Goal: Information Seeking & Learning: Learn about a topic

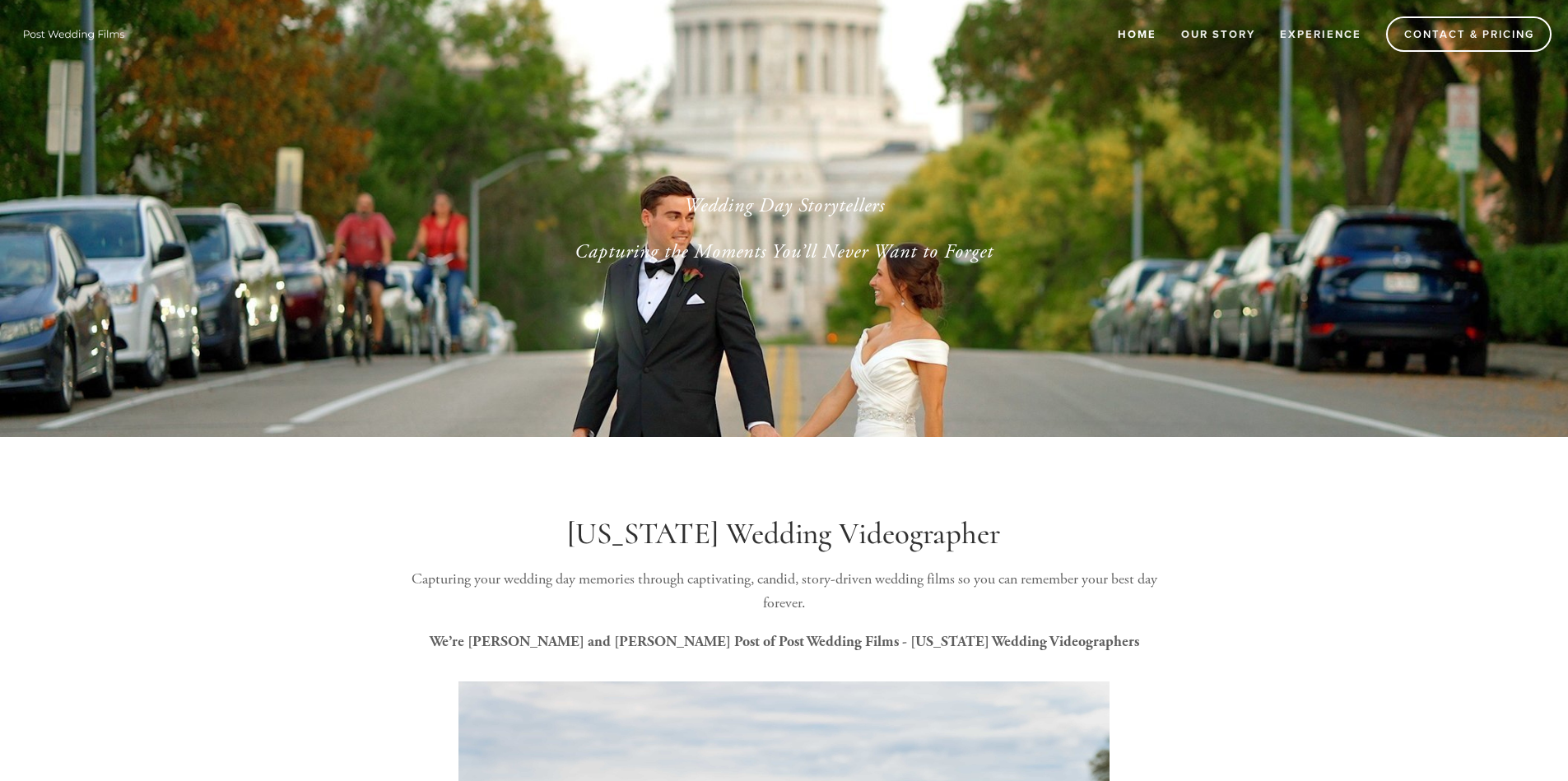
click at [1373, 33] on nav "Home Our Story Experience Contact & Pricing" at bounding box center [841, 34] width 1420 height 35
click at [1397, 26] on link "Contact & Pricing" at bounding box center [1468, 34] width 166 height 35
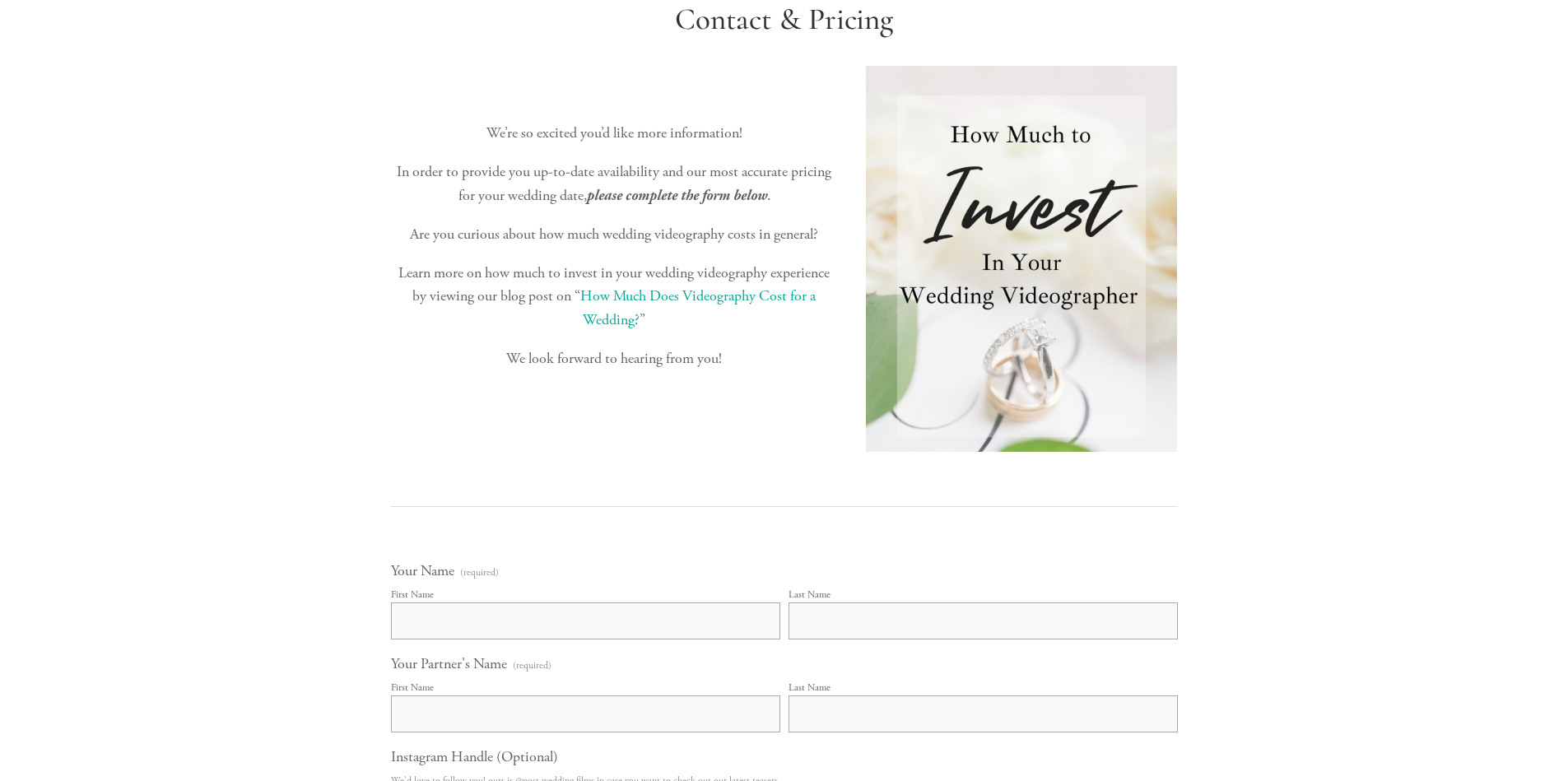
scroll to position [412, 0]
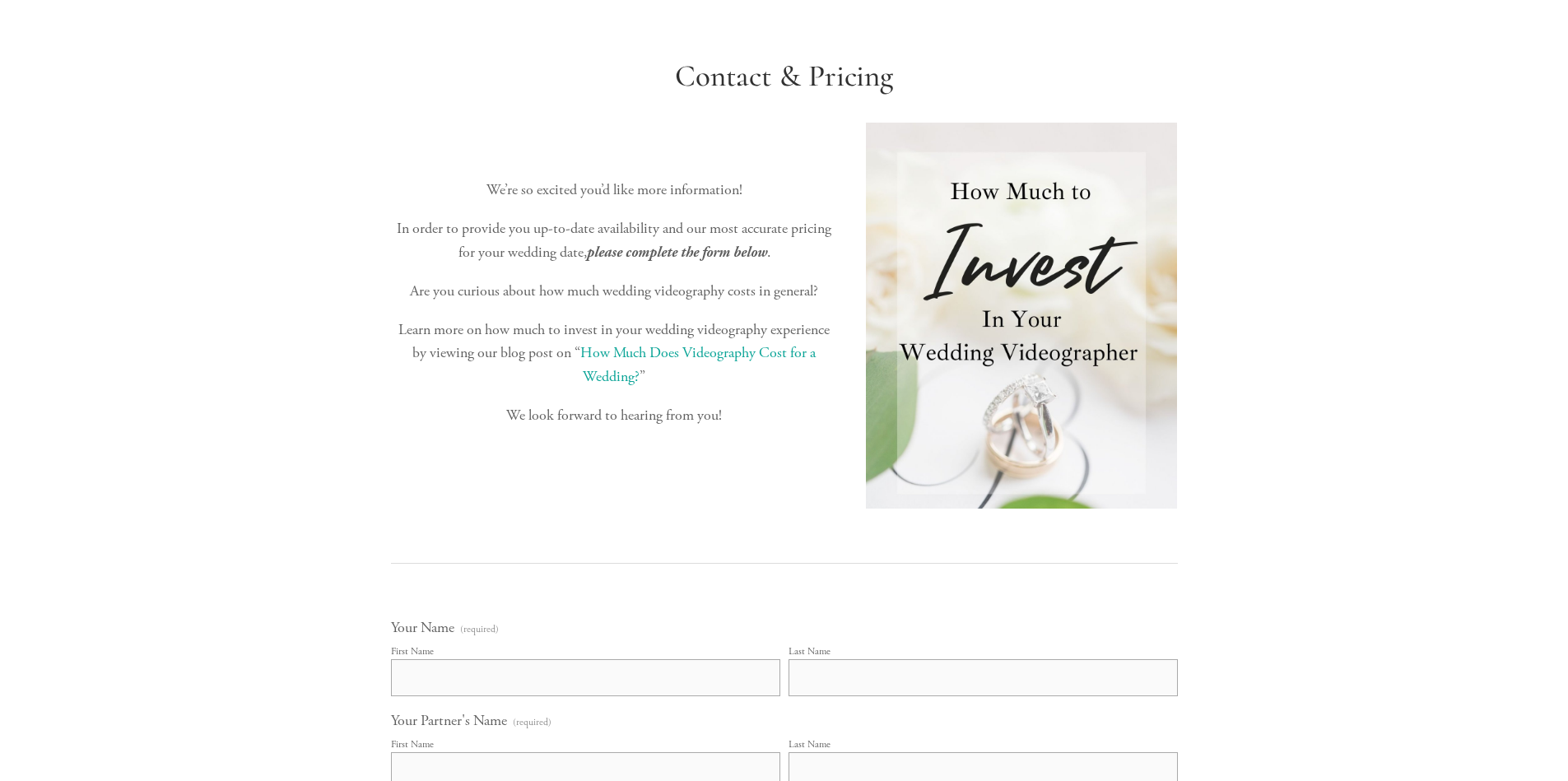
click at [798, 358] on link "How Much Does Videography Cost for a Wedding?" at bounding box center [699, 365] width 238 height 43
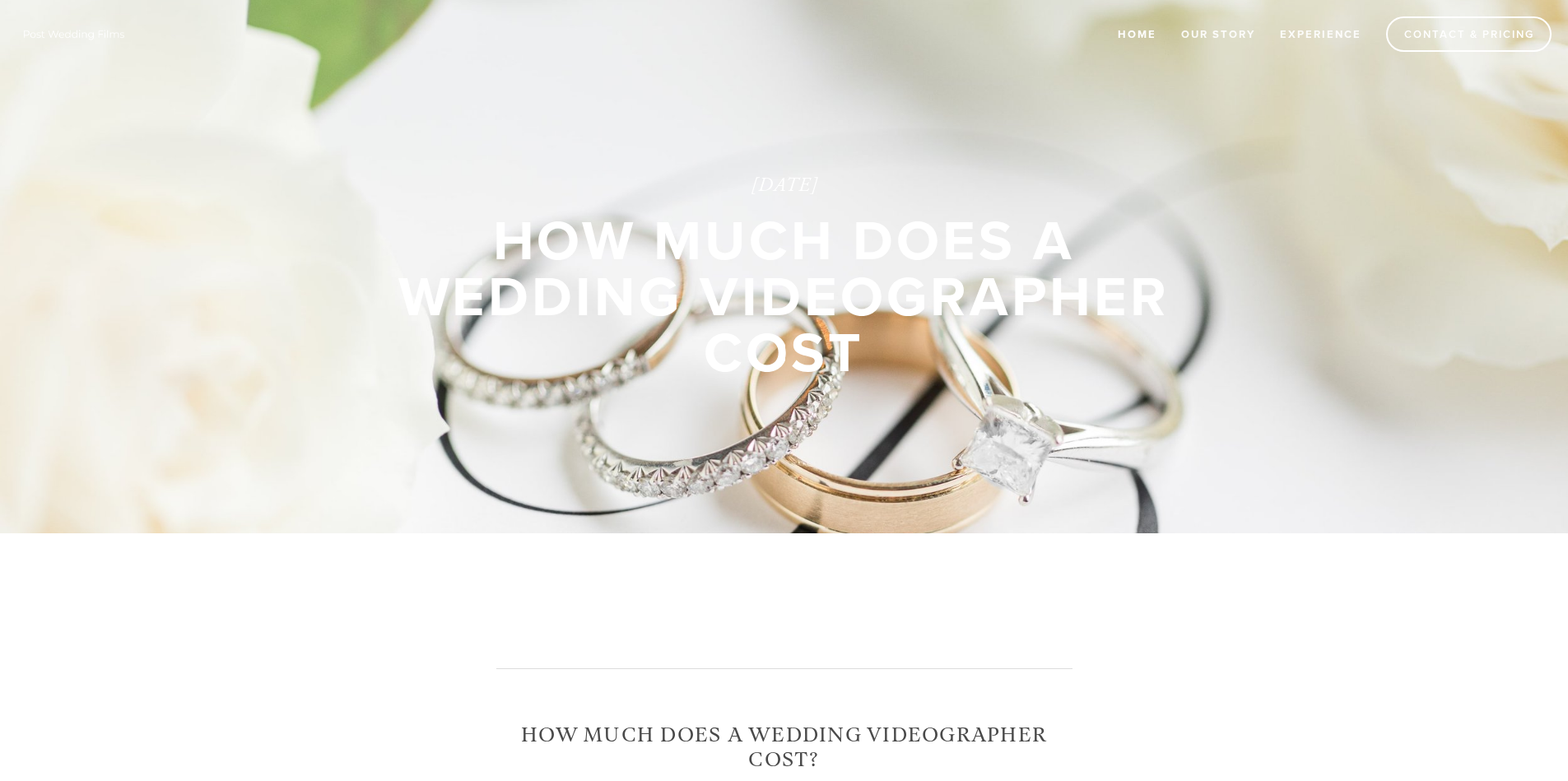
click at [1149, 41] on link "Home" at bounding box center [1137, 34] width 60 height 27
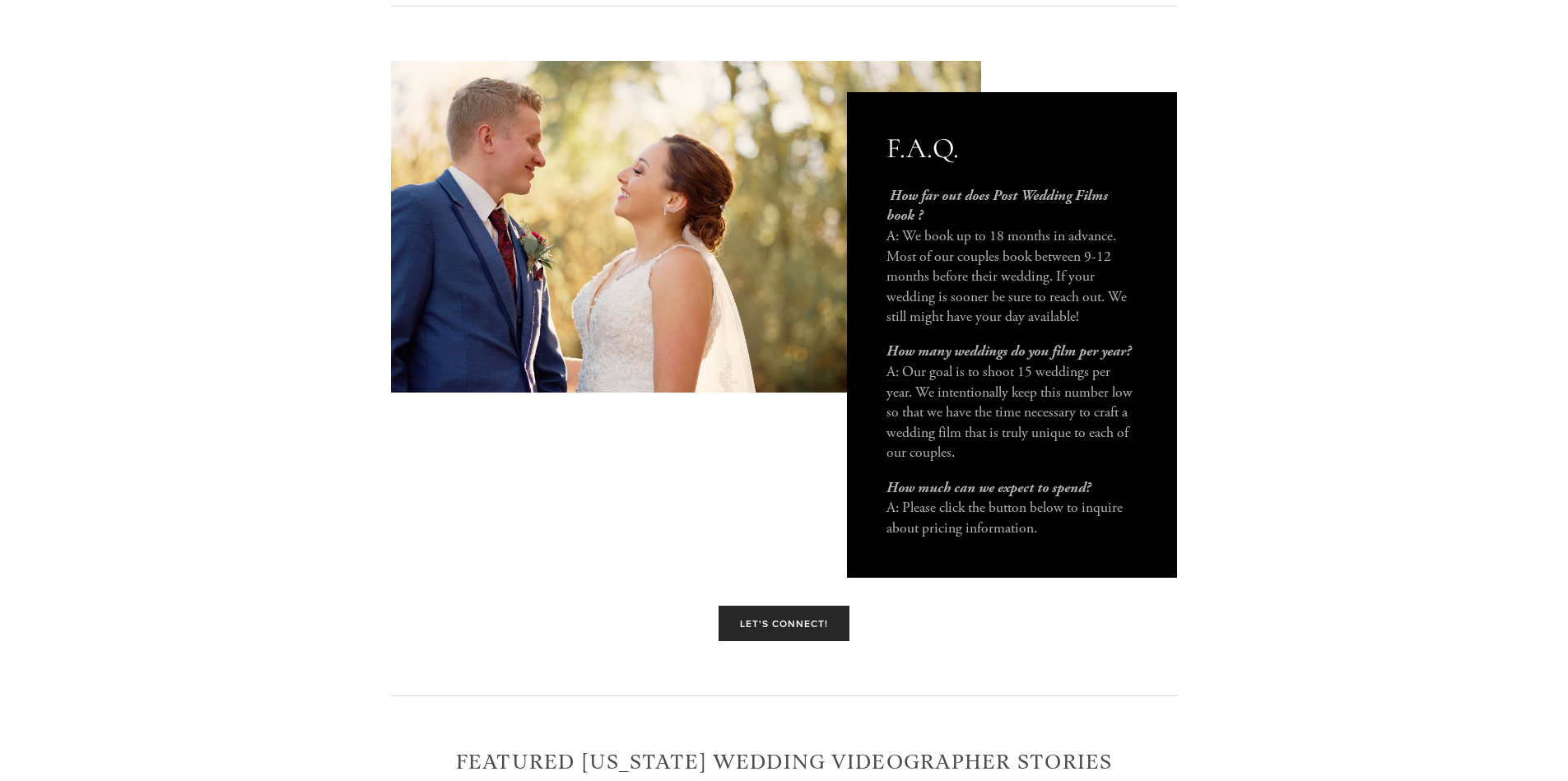
scroll to position [4292, 0]
